Goal: Check status: Check status

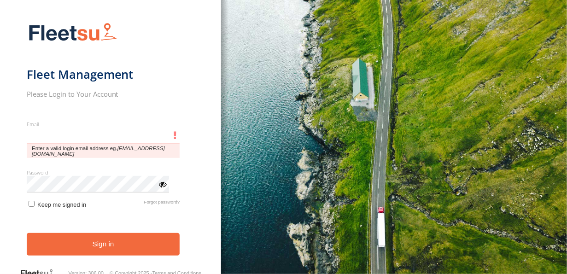
type input "**********"
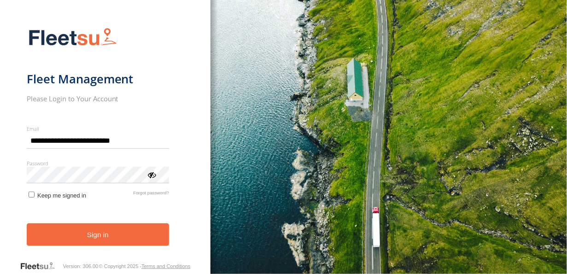
click at [95, 234] on button "Sign in" at bounding box center [98, 234] width 142 height 23
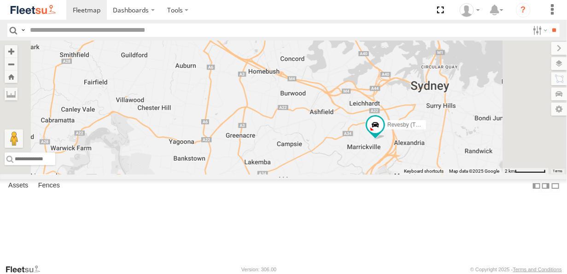
drag, startPoint x: 404, startPoint y: 192, endPoint x: 443, endPoint y: 137, distance: 66.7
click at [449, 134] on div "Brookvale (T10 - [PERSON_NAME]) Rural (T08 - [PERSON_NAME]) Revesby (T07 - [PER…" at bounding box center [283, 108] width 567 height 134
